Goal: Book appointment/travel/reservation

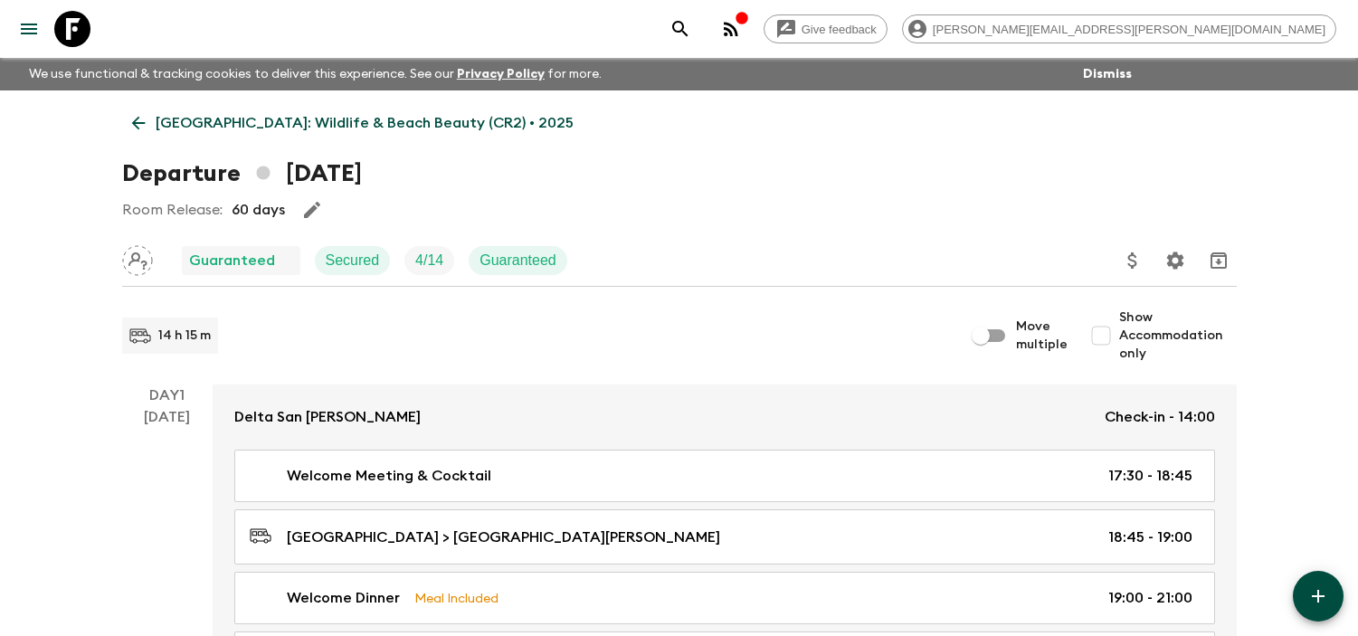
scroll to position [2981, 0]
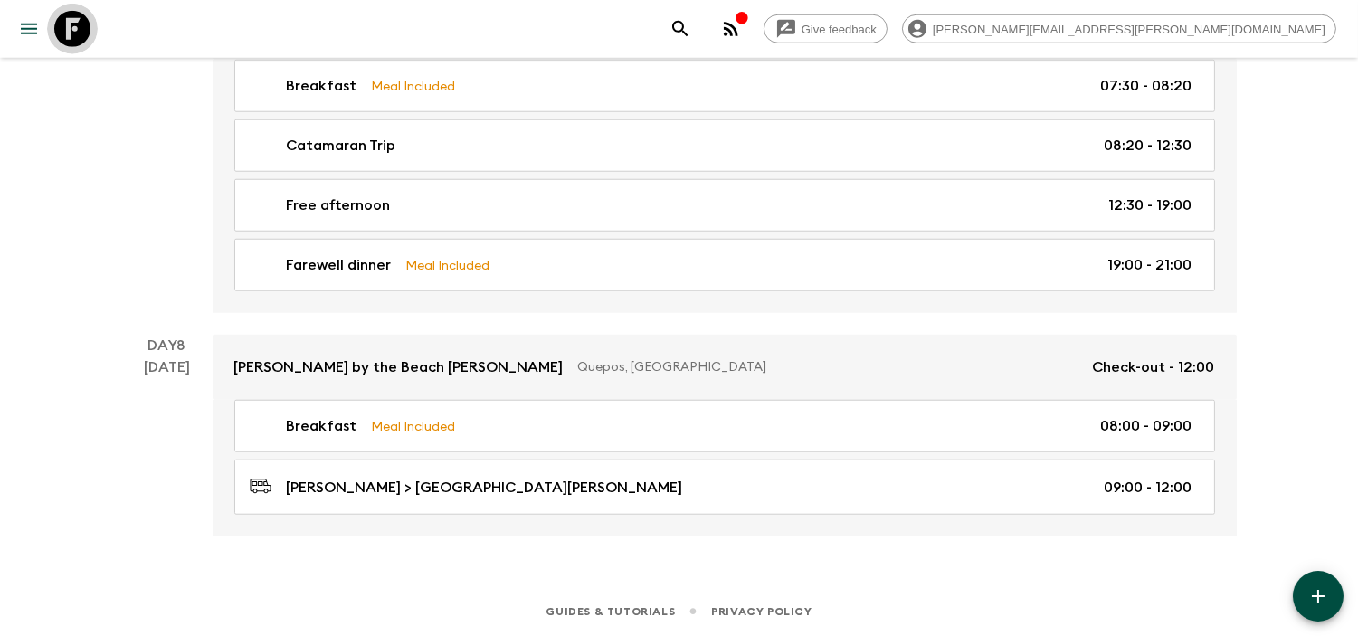
click at [90, 21] on link at bounding box center [72, 29] width 51 height 51
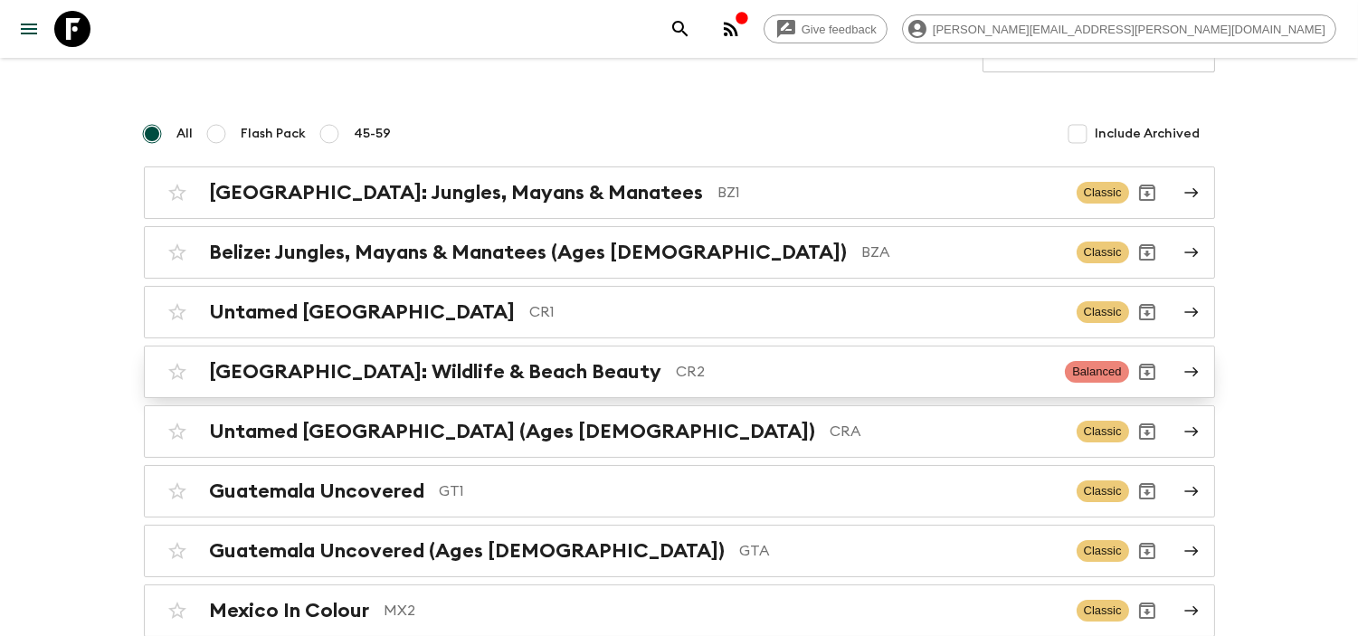
scroll to position [100, 0]
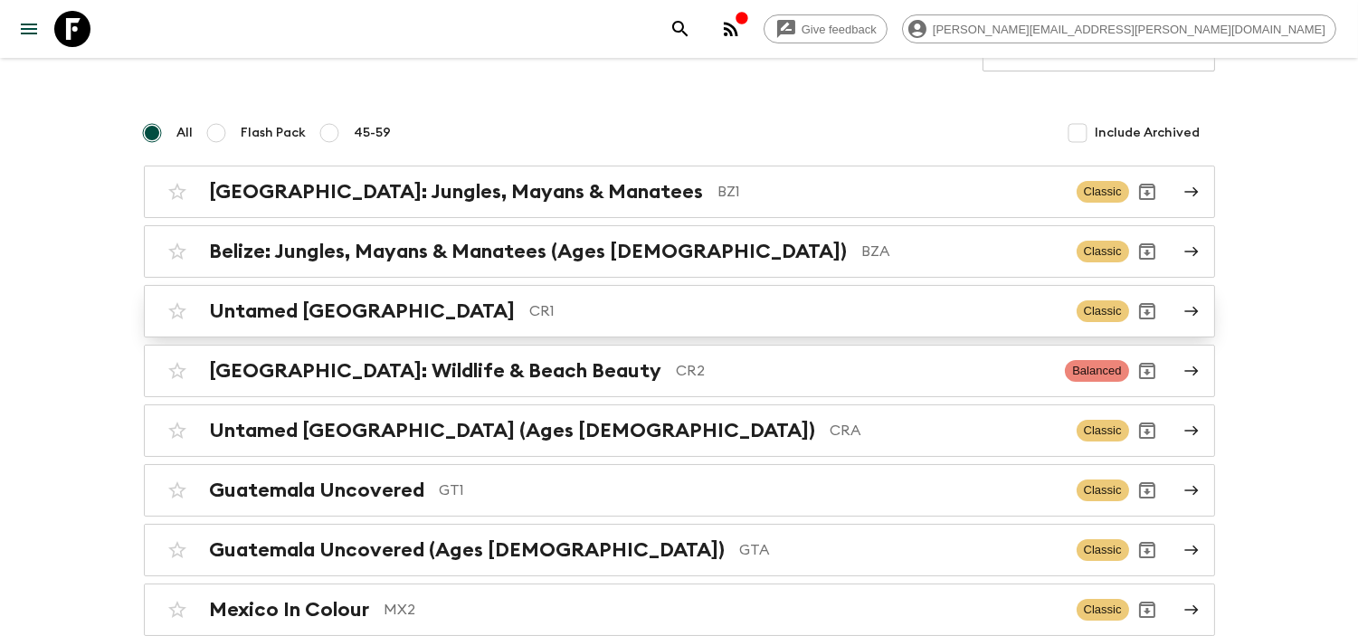
click at [530, 308] on p "CR1" at bounding box center [796, 311] width 532 height 22
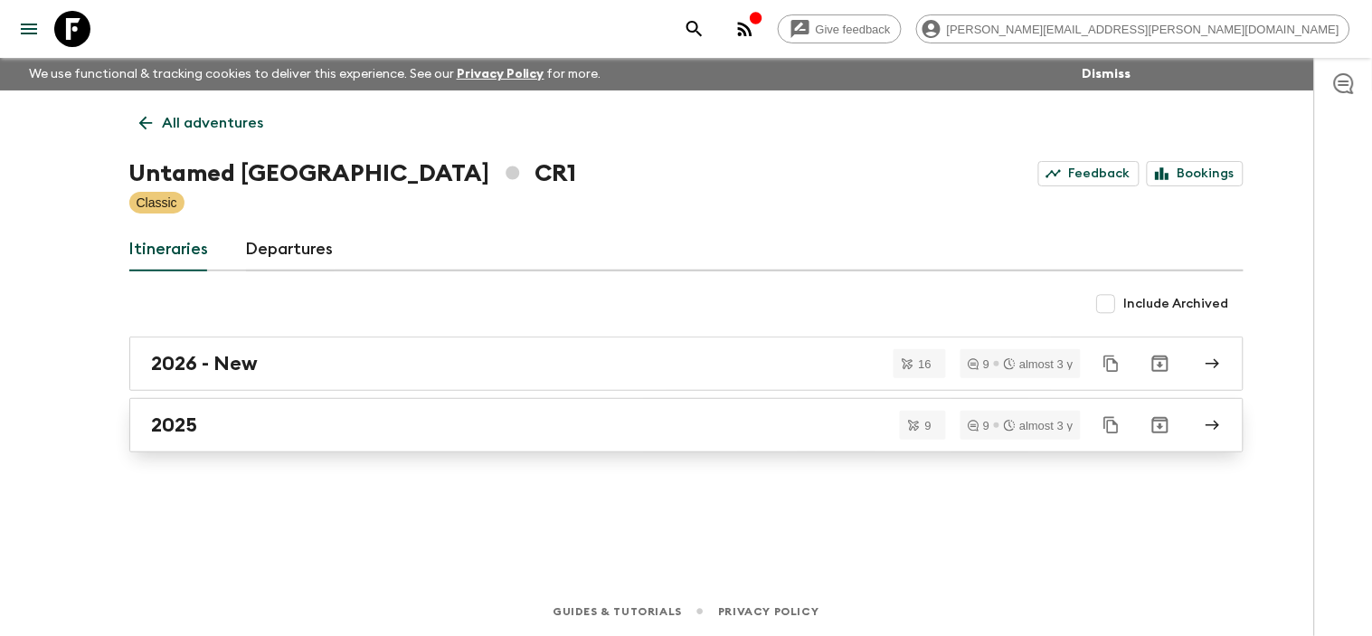
click at [419, 418] on div "2025" at bounding box center [669, 425] width 1035 height 24
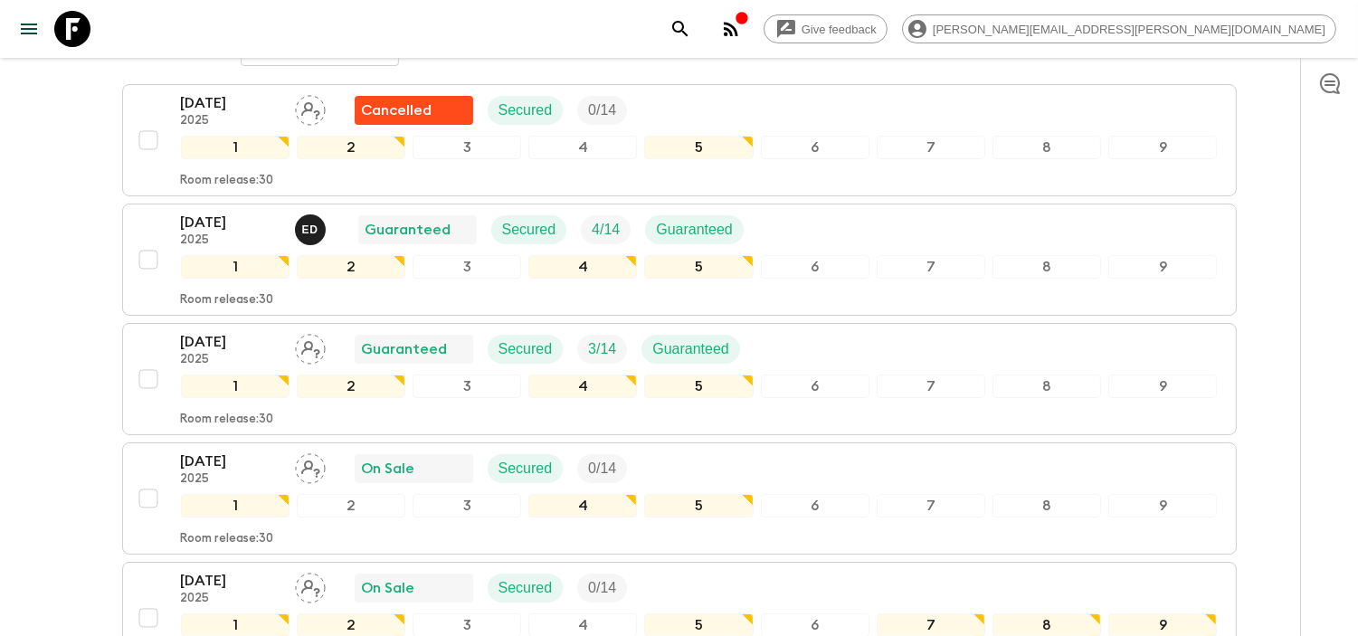
scroll to position [402, 0]
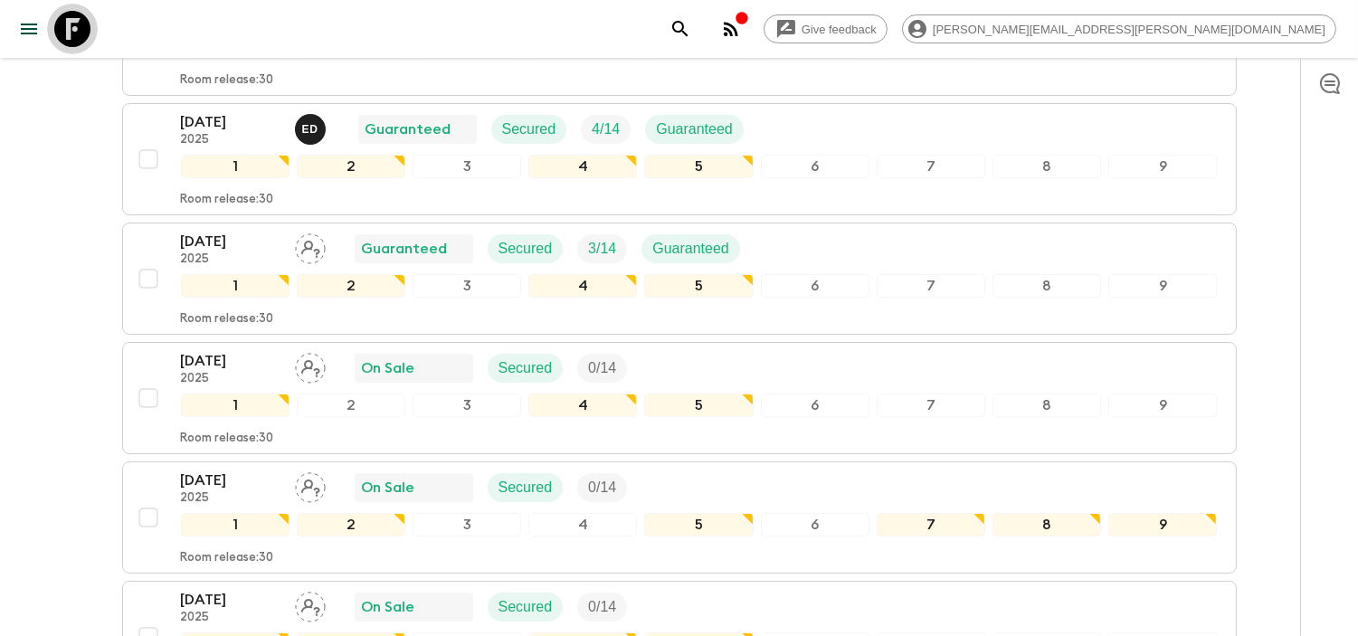
click at [60, 24] on icon at bounding box center [72, 29] width 36 height 36
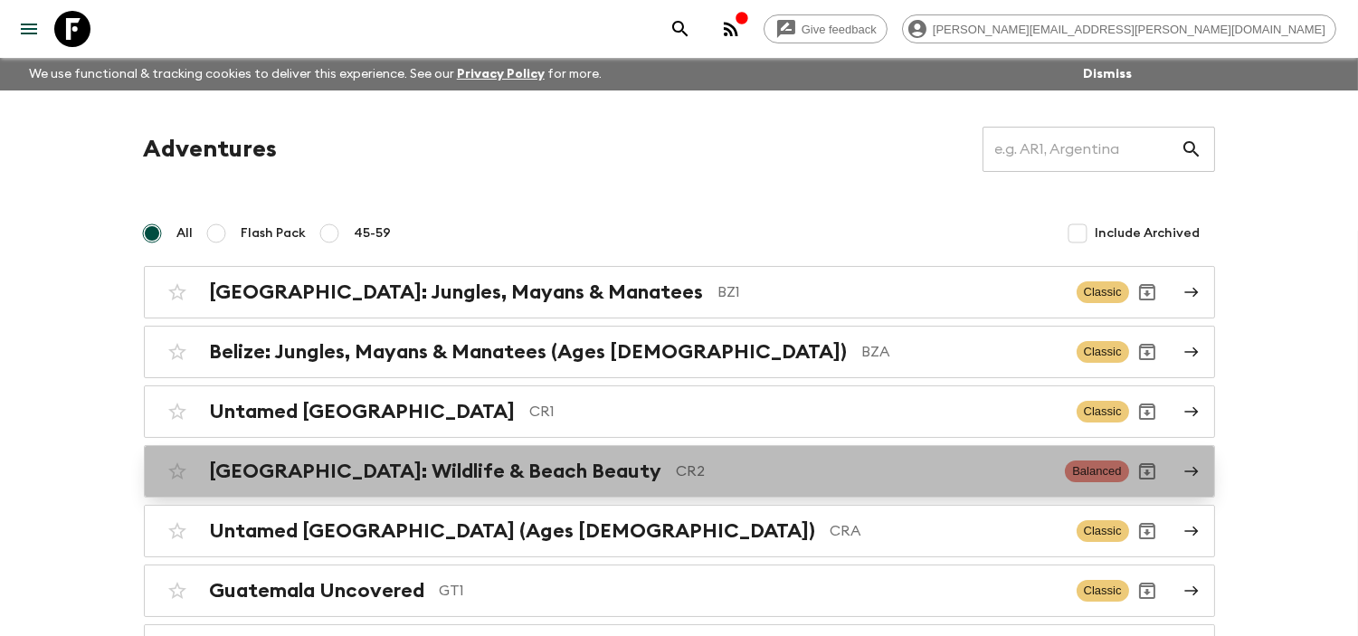
click at [454, 466] on h2 "[GEOGRAPHIC_DATA]: Wildlife & Beach Beauty" at bounding box center [436, 472] width 452 height 24
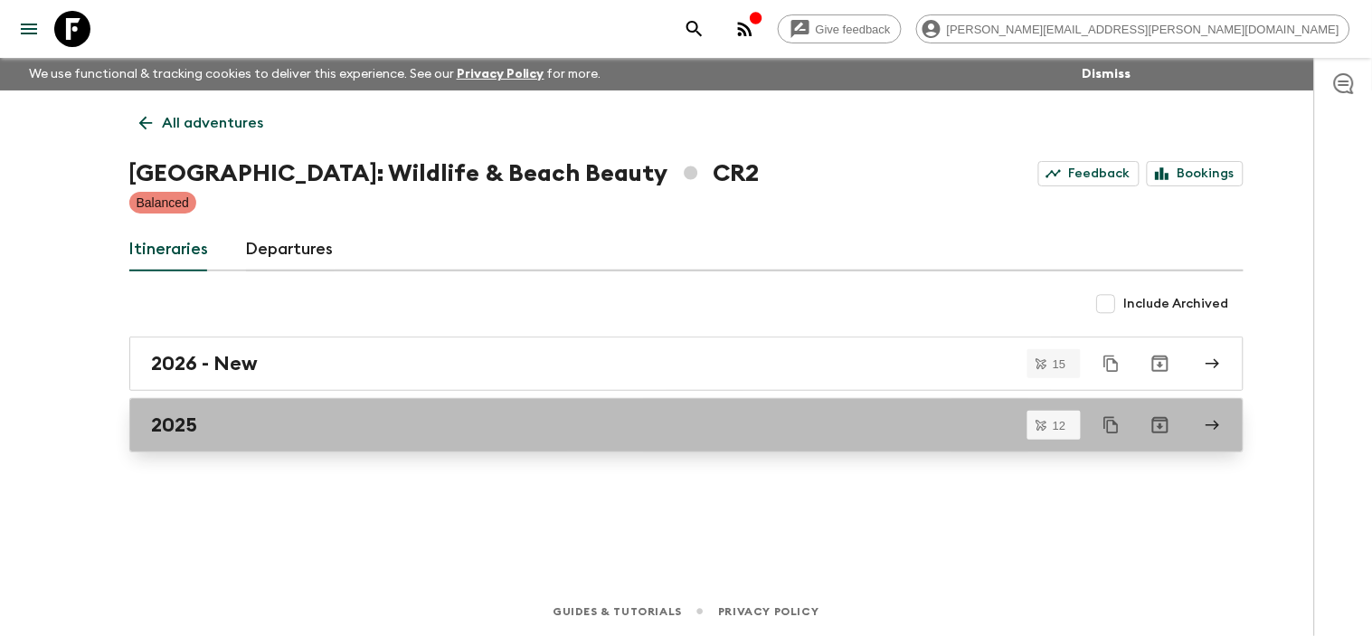
click at [375, 426] on div "2025" at bounding box center [669, 425] width 1035 height 24
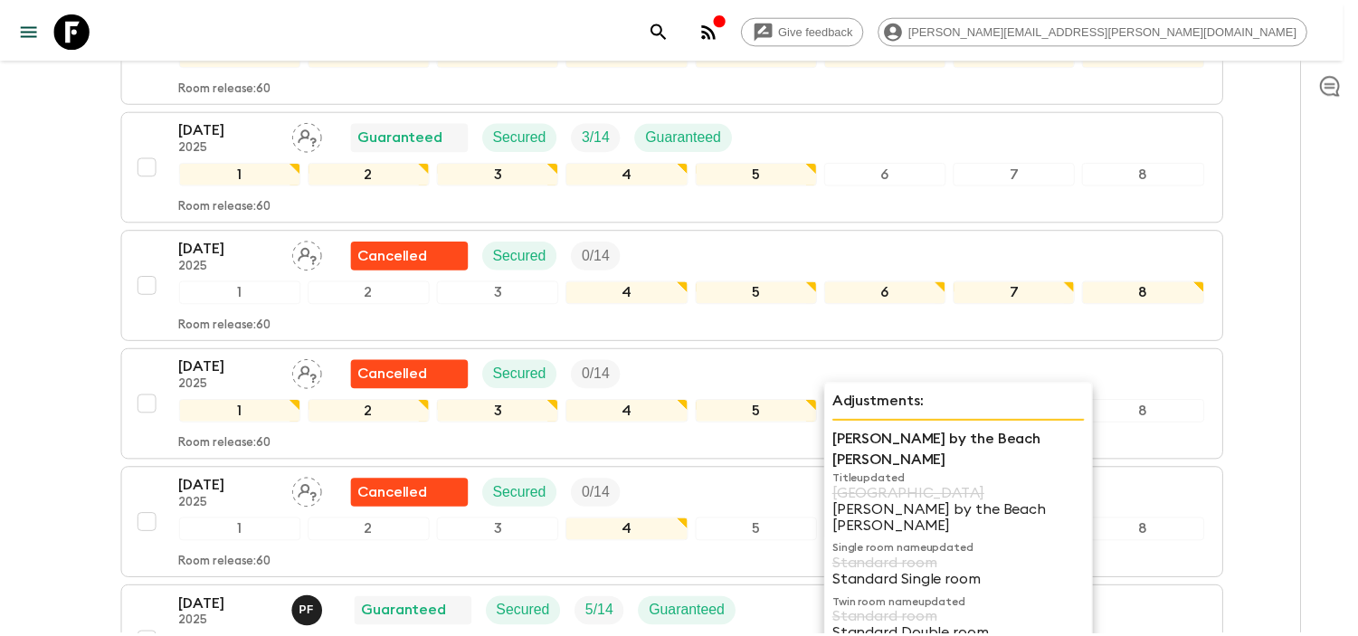
scroll to position [1005, 0]
